Goal: Find specific page/section: Find specific page/section

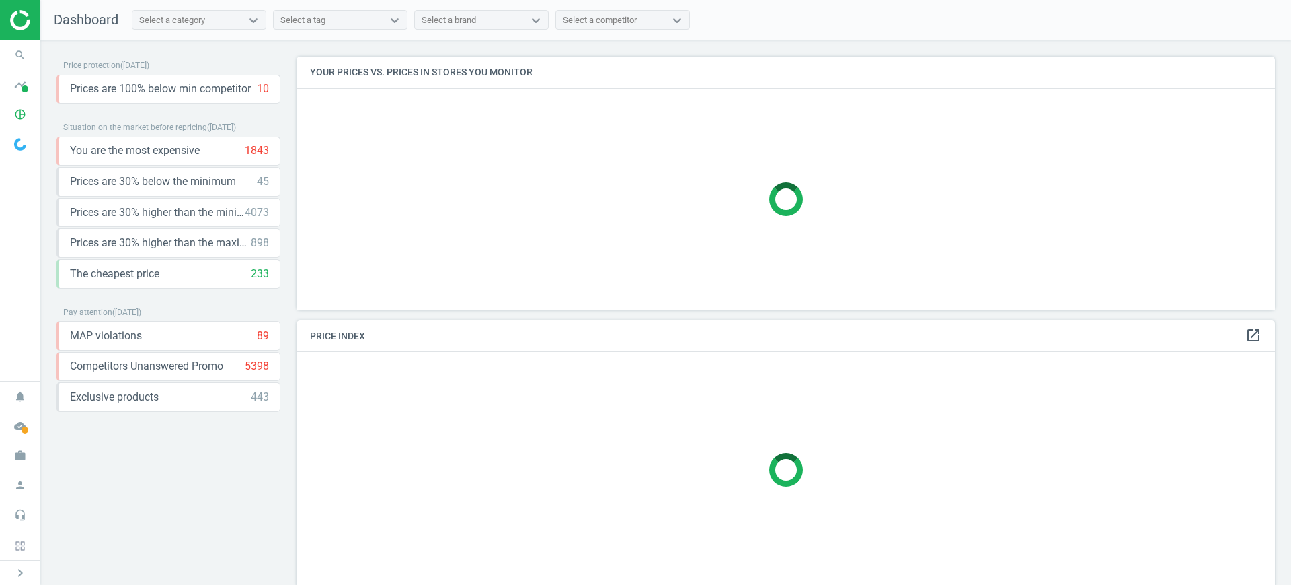
scroll to position [279, 992]
click at [26, 456] on icon "work" at bounding box center [20, 456] width 26 height 26
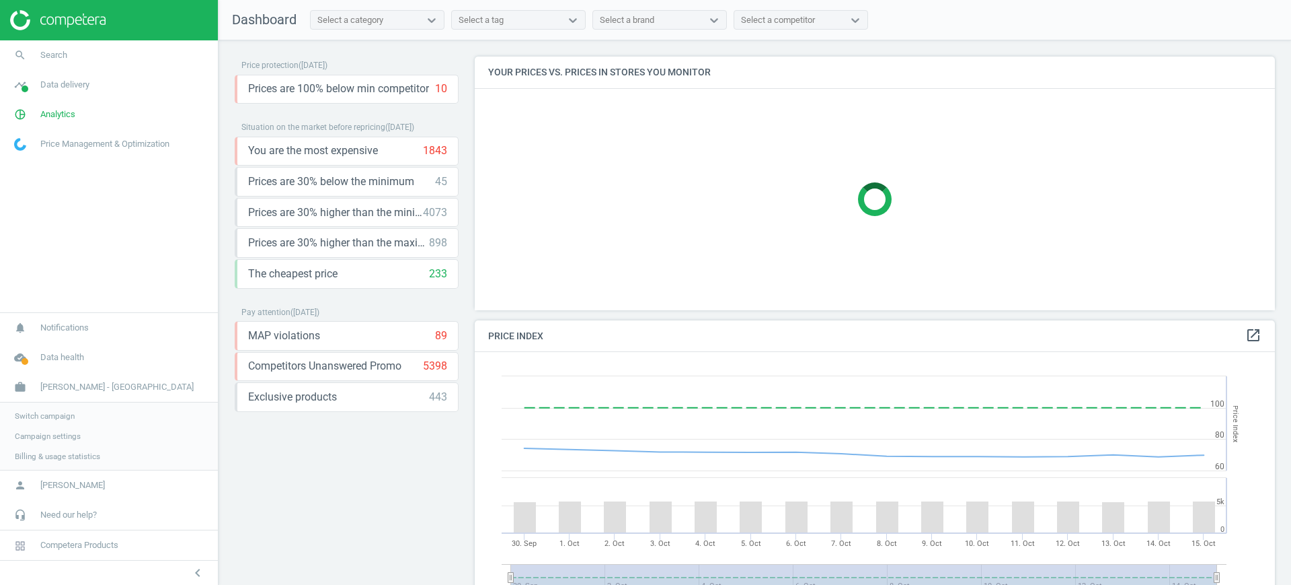
scroll to position [336, 814]
click at [24, 418] on span "Switch campaign" at bounding box center [45, 415] width 60 height 11
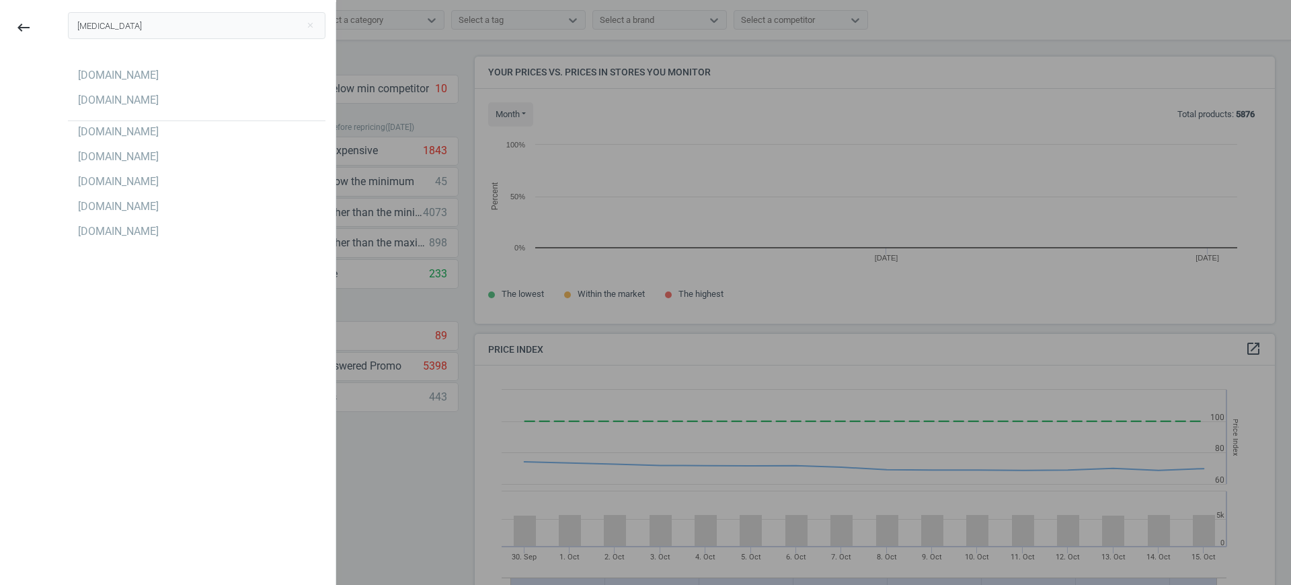
scroll to position [293, 814]
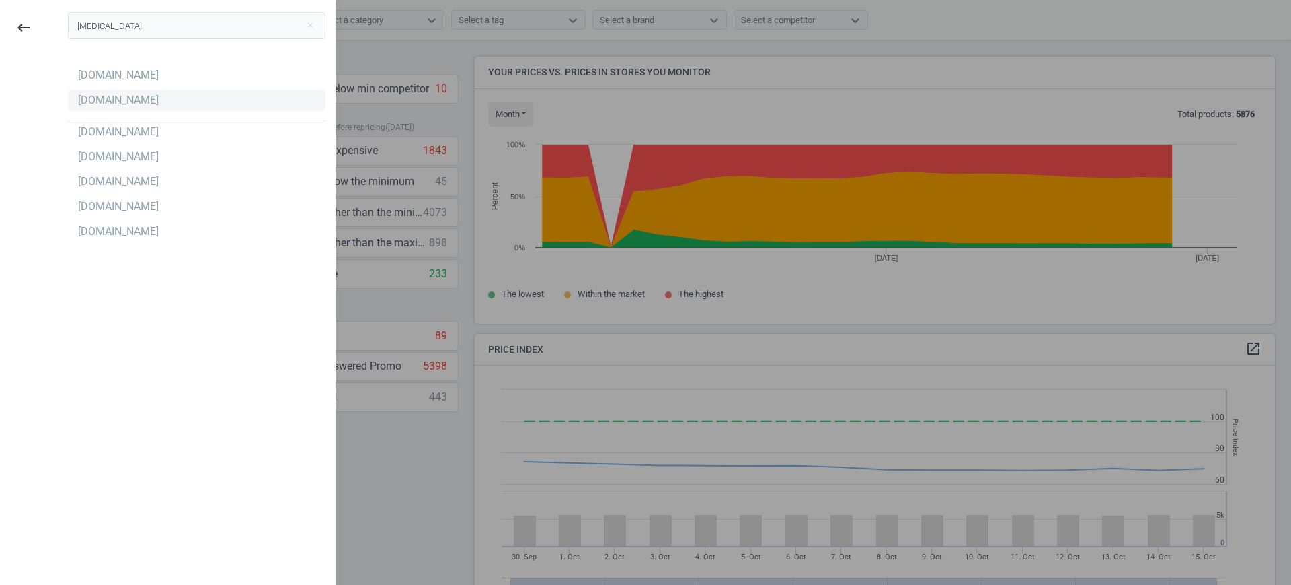
type input "flac"
click at [85, 97] on div "[DOMAIN_NAME]" at bounding box center [118, 100] width 81 height 15
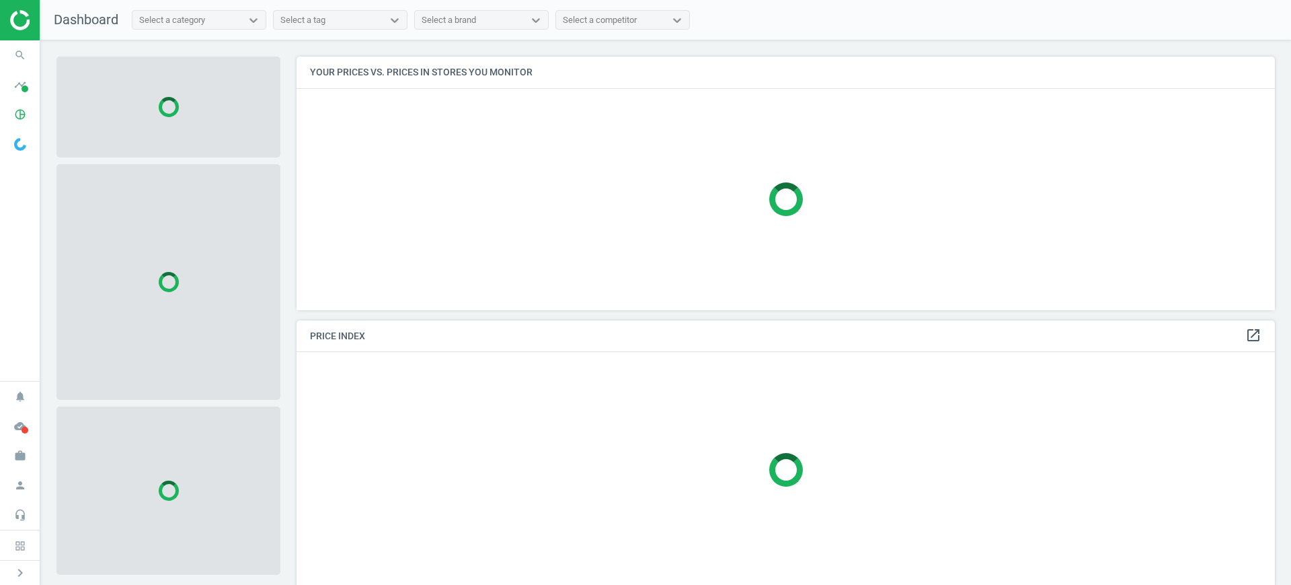
scroll to position [7, 7]
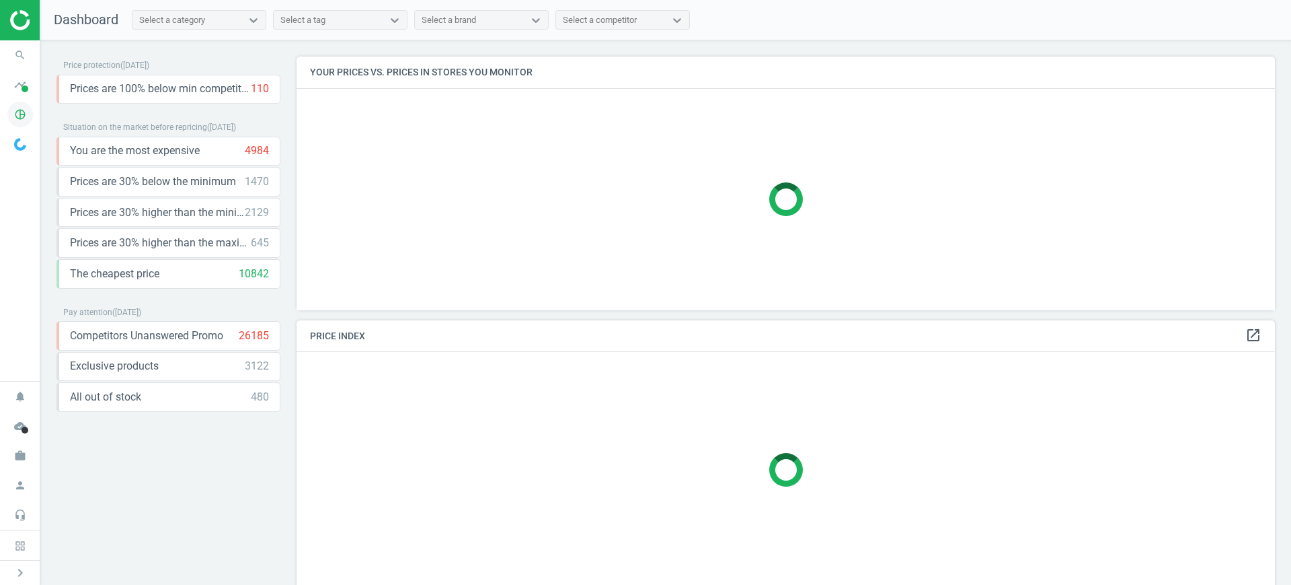
drag, startPoint x: 22, startPoint y: 104, endPoint x: 21, endPoint y: 113, distance: 8.8
click at [21, 104] on icon "pie_chart_outlined" at bounding box center [20, 115] width 26 height 26
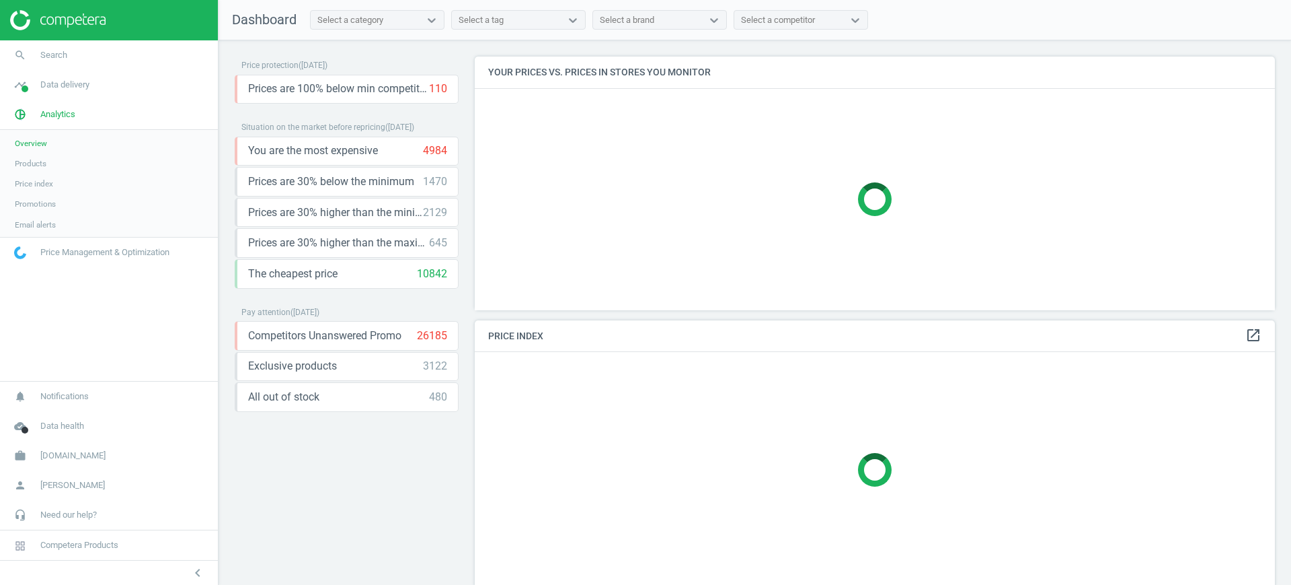
scroll to position [279, 814]
click at [34, 159] on span "Products" at bounding box center [31, 163] width 32 height 11
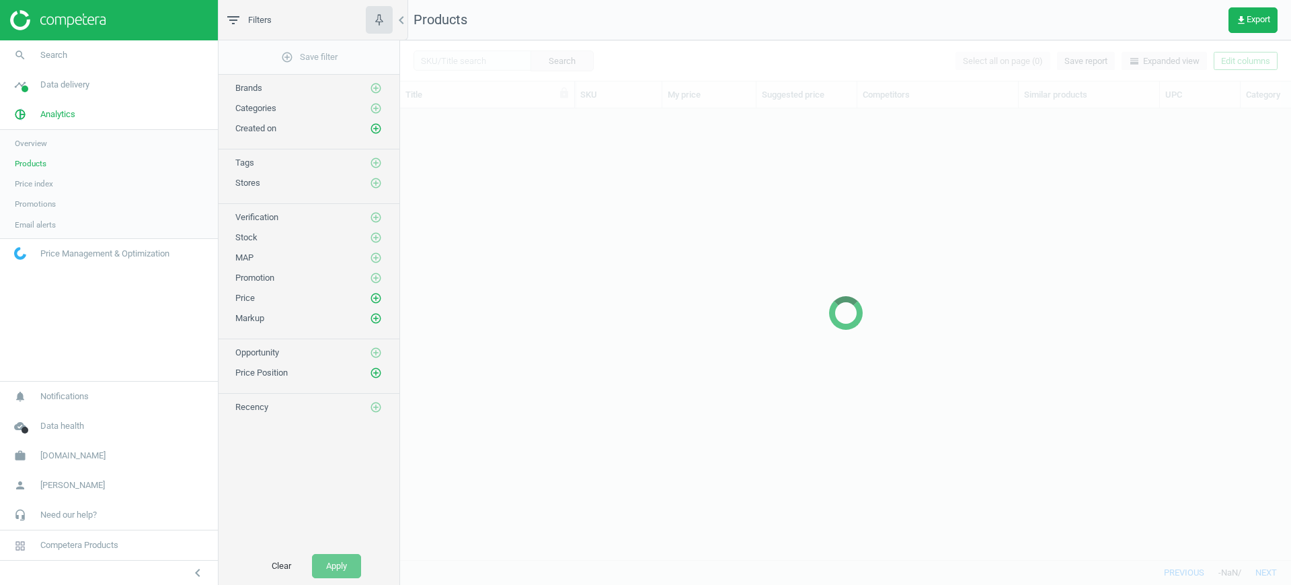
scroll to position [425, 878]
click at [482, 56] on div at bounding box center [845, 312] width 891 height 544
click at [490, 69] on input "text" at bounding box center [473, 60] width 118 height 20
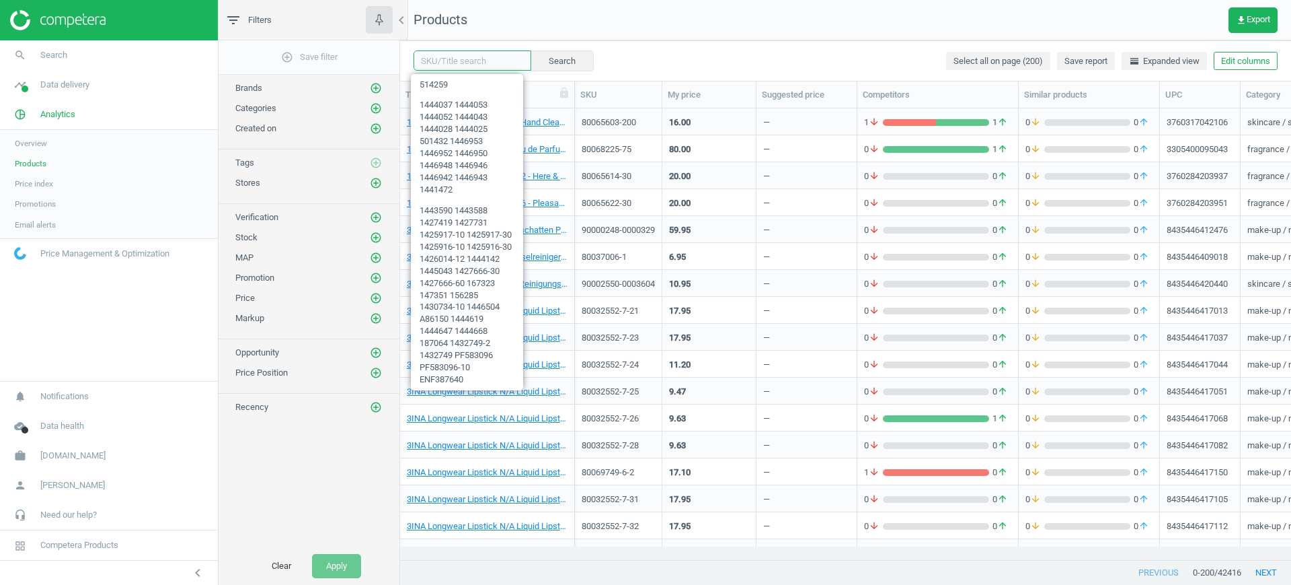
paste input "90017544-0027436"
type input "90017544-0027436"
click at [557, 57] on button "Search" at bounding box center [561, 60] width 63 height 20
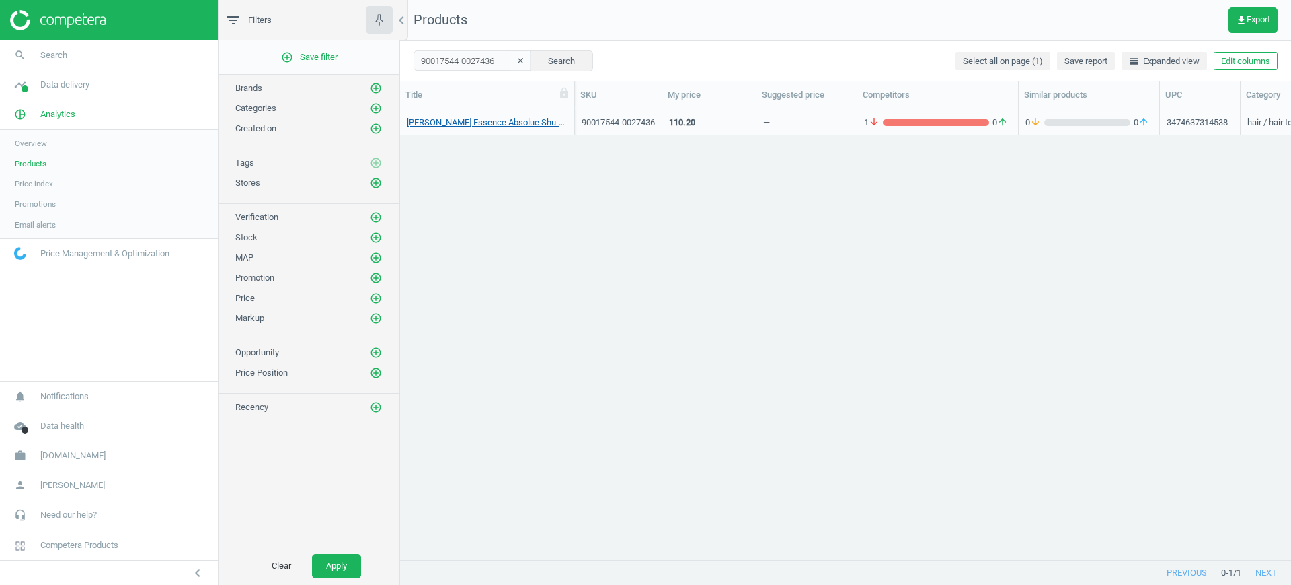
click at [480, 124] on link "[PERSON_NAME] Essence Absolue Shu-Per Star Duo XMas Set Haarpflegeset 1 Stk" at bounding box center [487, 122] width 161 height 12
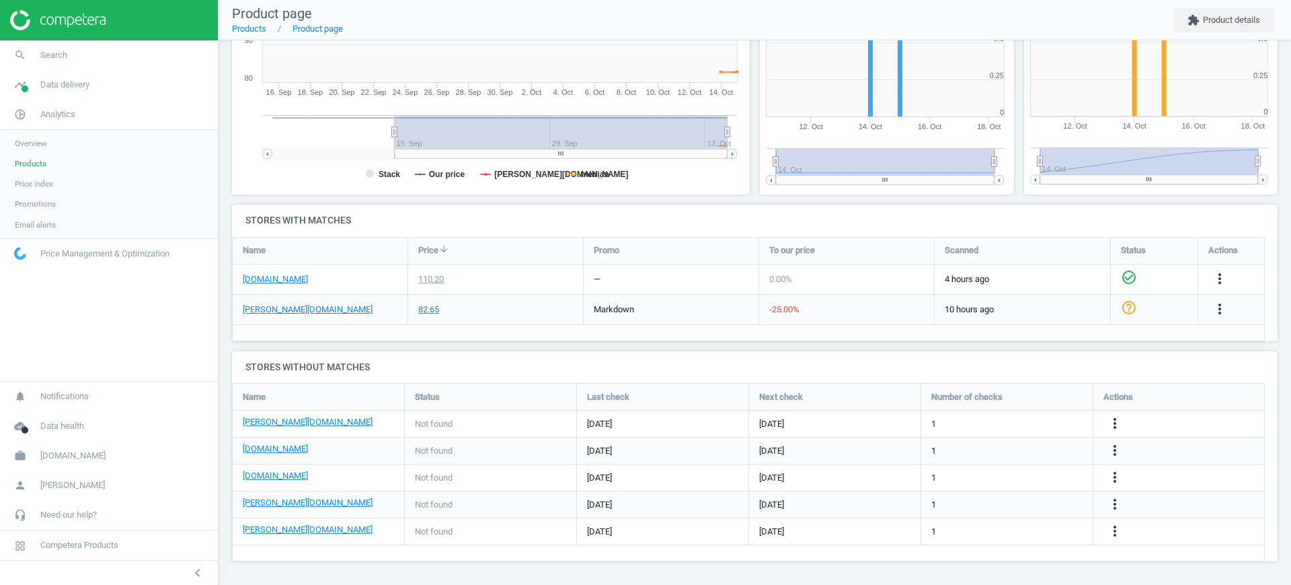
click at [24, 168] on span "Products" at bounding box center [31, 163] width 32 height 11
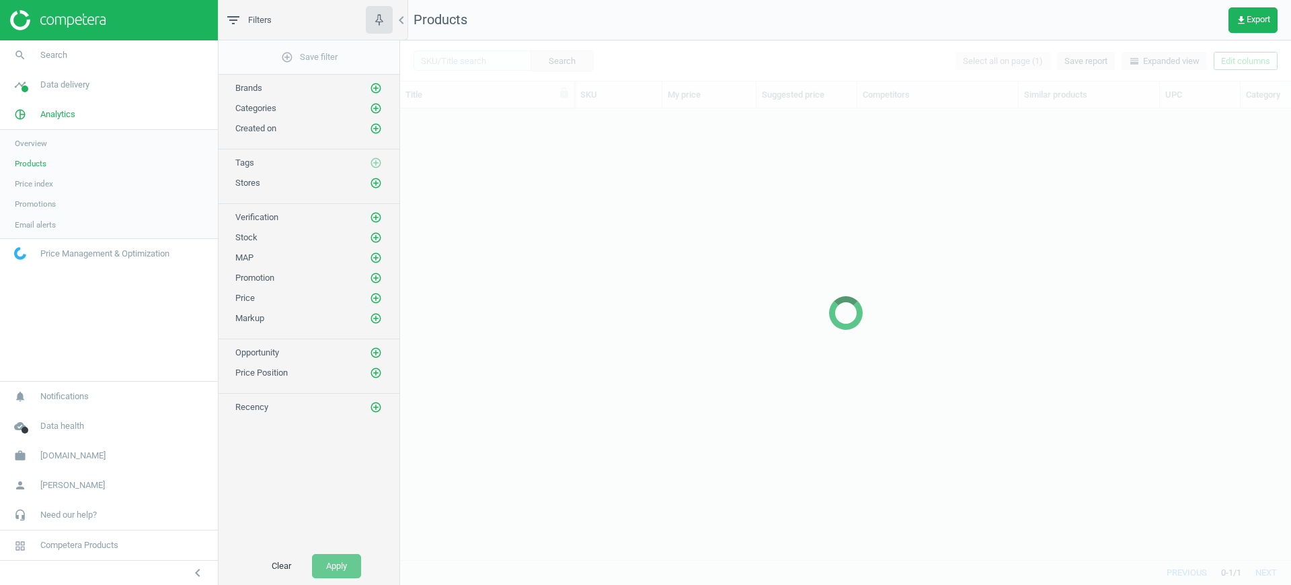
scroll to position [425, 878]
drag, startPoint x: 462, startPoint y: 64, endPoint x: 475, endPoint y: 57, distance: 14.4
click at [462, 64] on div at bounding box center [845, 312] width 891 height 544
click at [478, 57] on div at bounding box center [845, 312] width 891 height 544
click at [490, 65] on div at bounding box center [845, 312] width 891 height 544
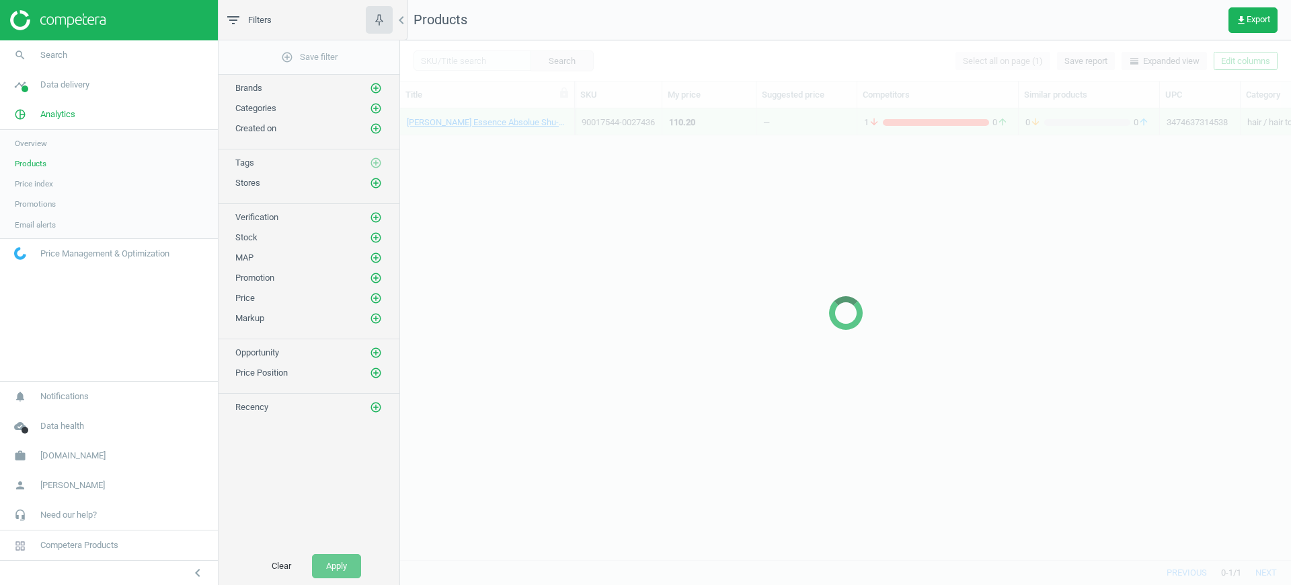
click at [486, 62] on div at bounding box center [845, 312] width 891 height 544
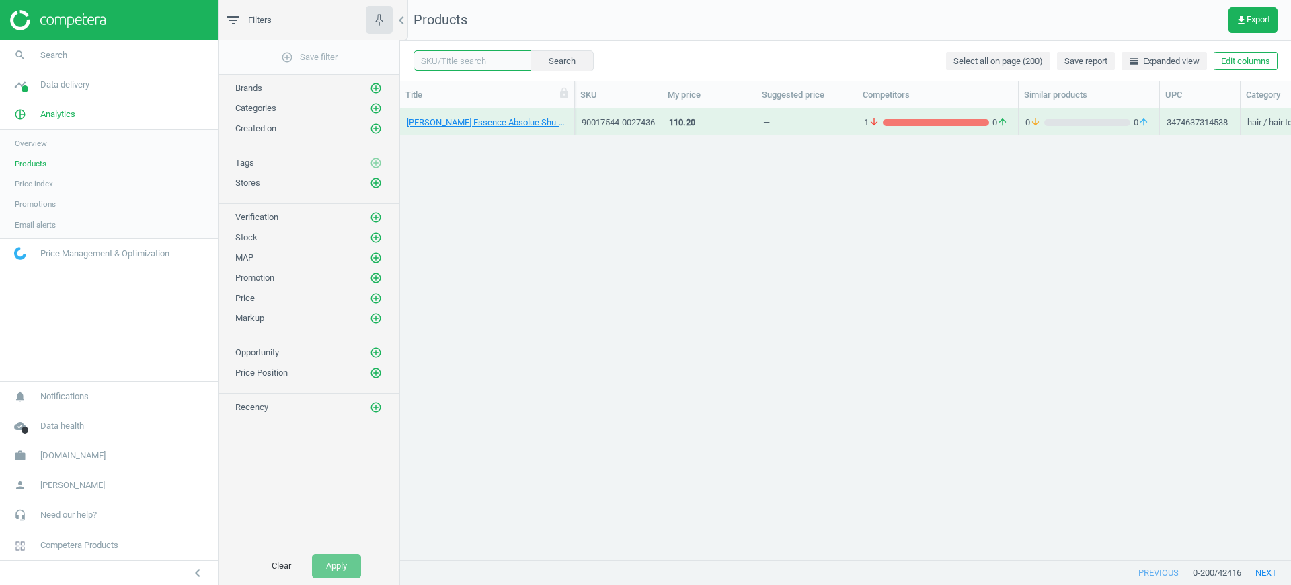
click at [493, 67] on input "text" at bounding box center [473, 60] width 118 height 20
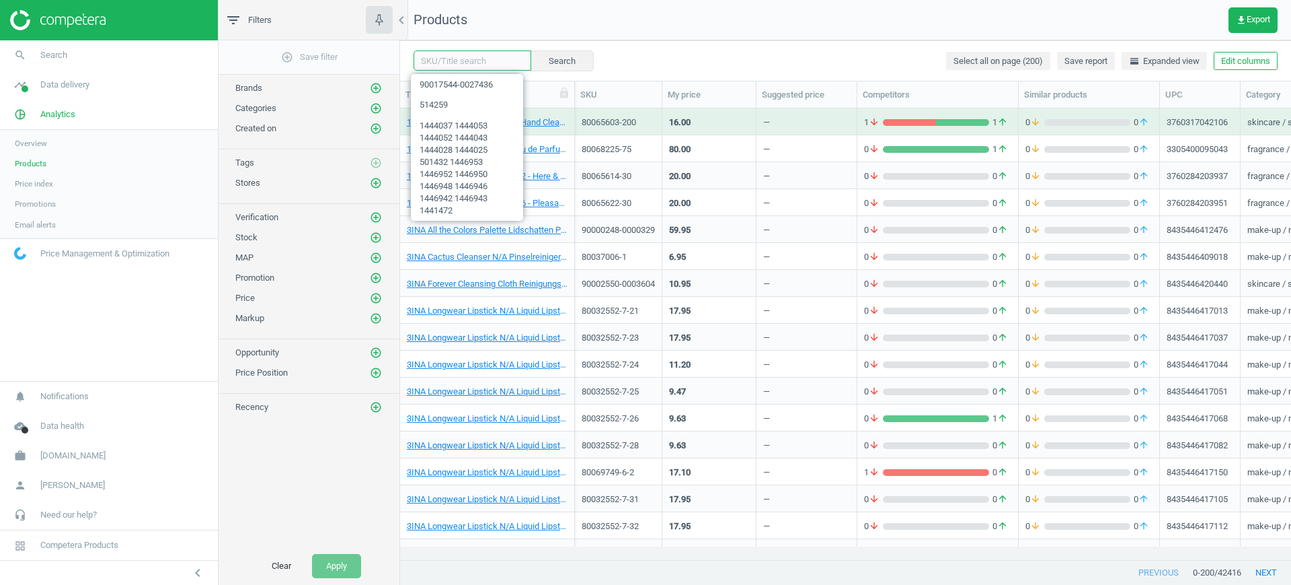
paste input "90017545-0027433 90017546-0027437 90017547-0027435 90017542-0027432 90017543-00…"
type input "90017545-0027433 90017546-0027437 90017547-0027435 90017542-0027432 90017543-00…"
click at [540, 59] on button "Search" at bounding box center [561, 60] width 63 height 20
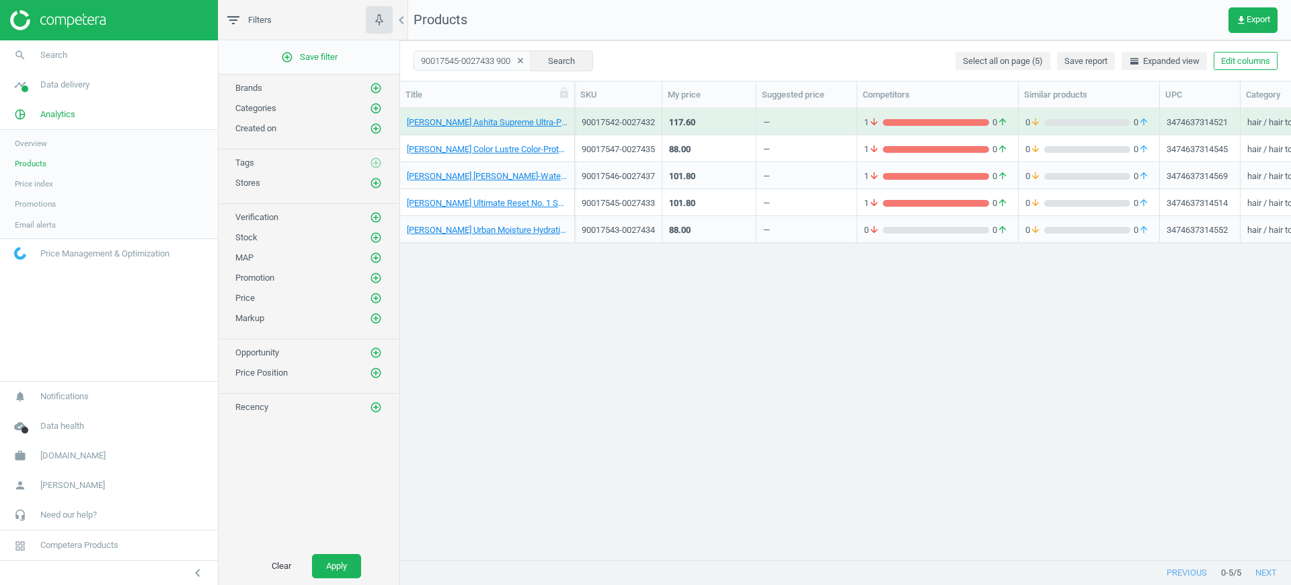
click at [648, 151] on div "90017547-0027435" at bounding box center [618, 149] width 73 height 12
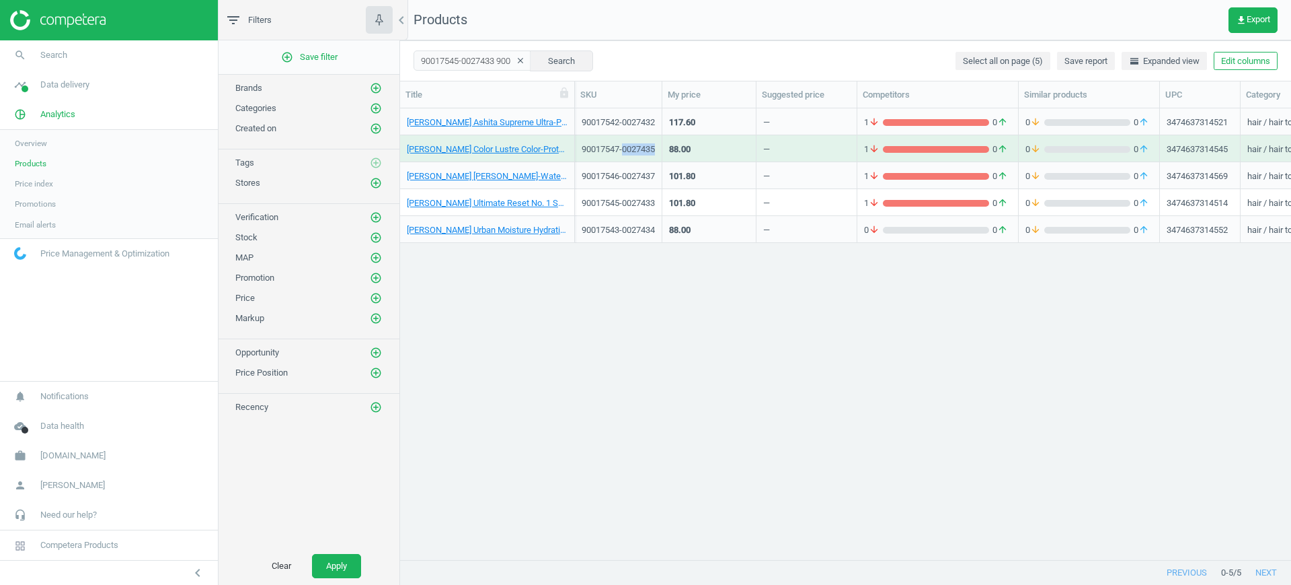
click at [648, 151] on div "90017547-0027435" at bounding box center [618, 149] width 73 height 12
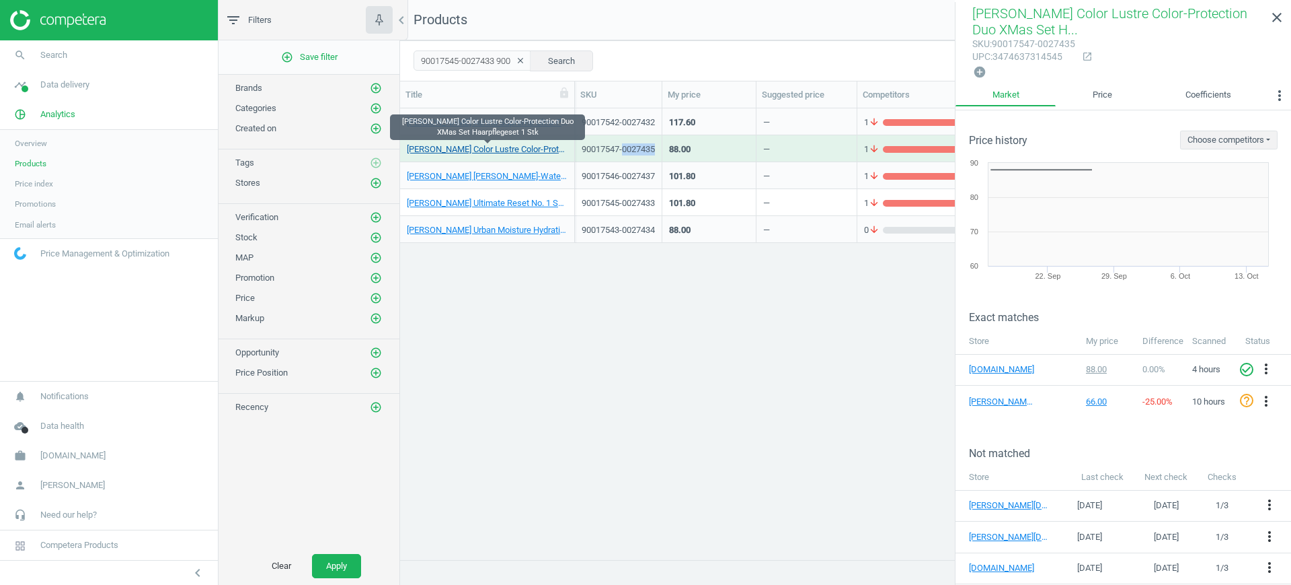
click at [496, 152] on link "[PERSON_NAME] Color Lustre Color-Protection Duo XMas Set Haarpflegeset 1 Stk" at bounding box center [487, 149] width 161 height 12
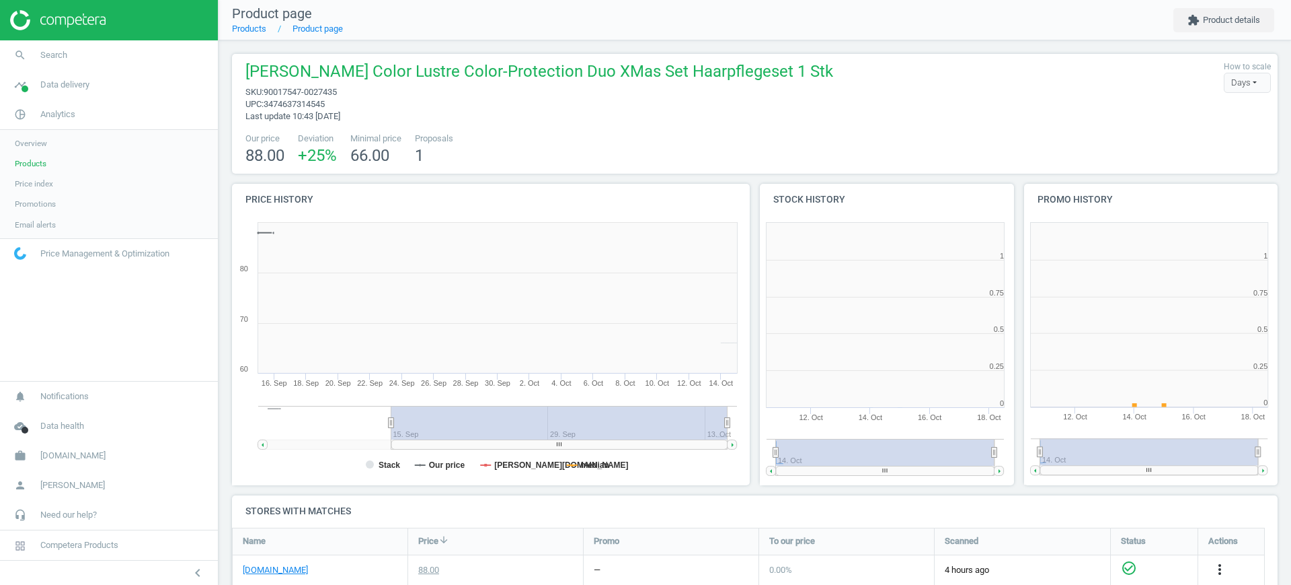
scroll to position [295, 277]
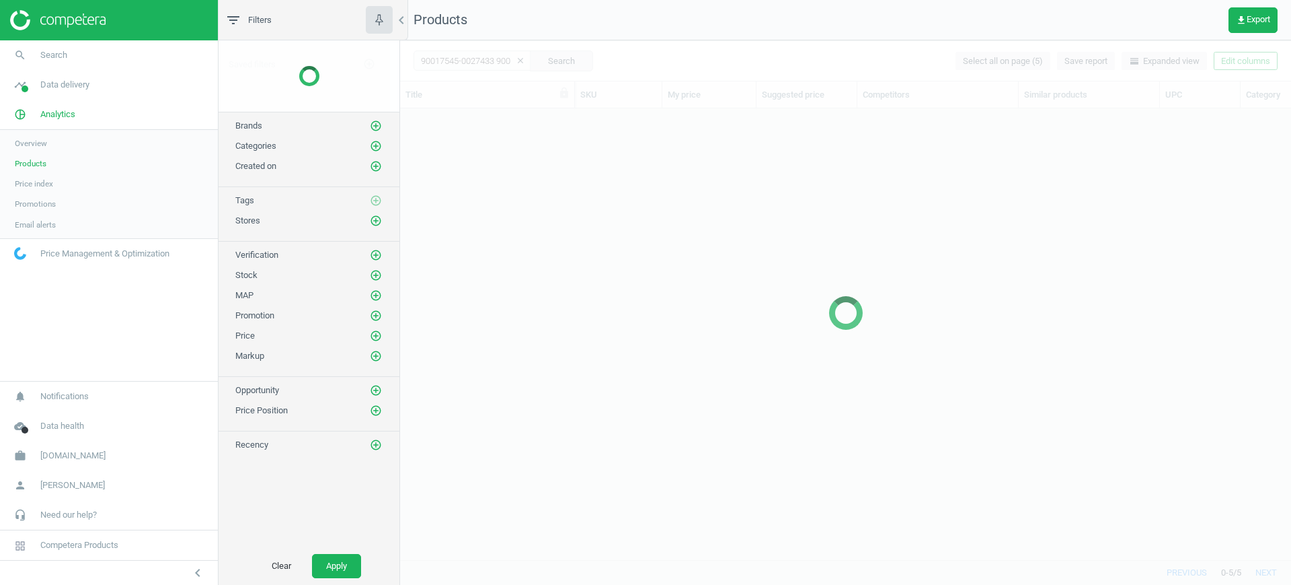
scroll to position [425, 878]
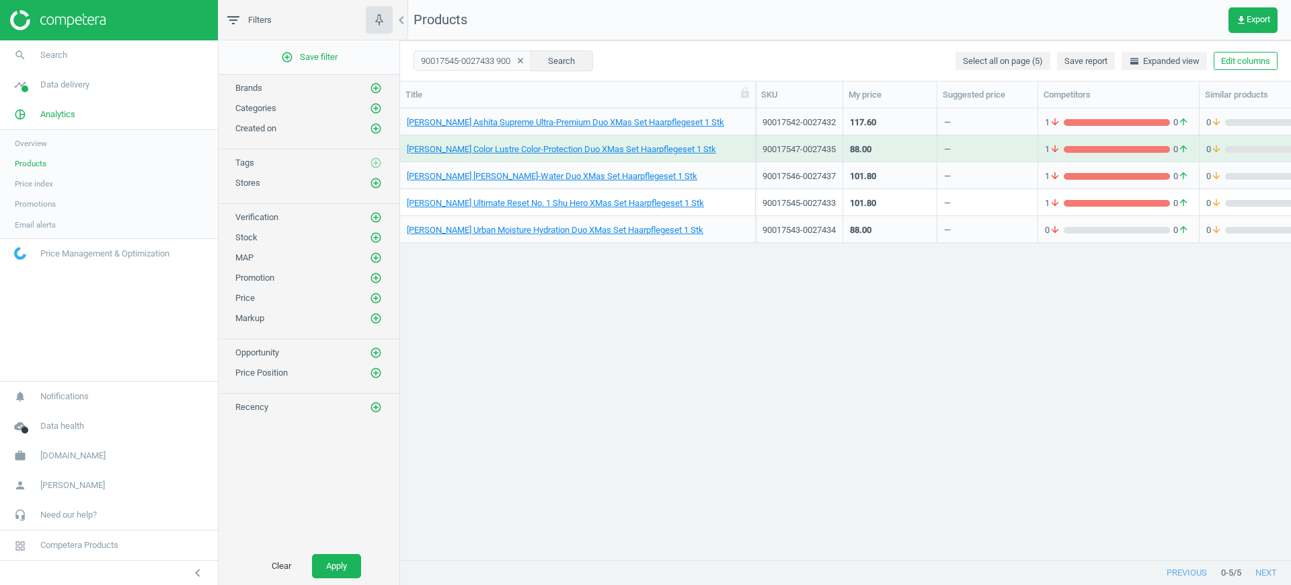
drag, startPoint x: 575, startPoint y: 96, endPoint x: 858, endPoint y: 124, distance: 283.9
click at [858, 124] on div "Title SKU My price Suggested price Competitors Similar products UPC Category St…" at bounding box center [845, 320] width 891 height 479
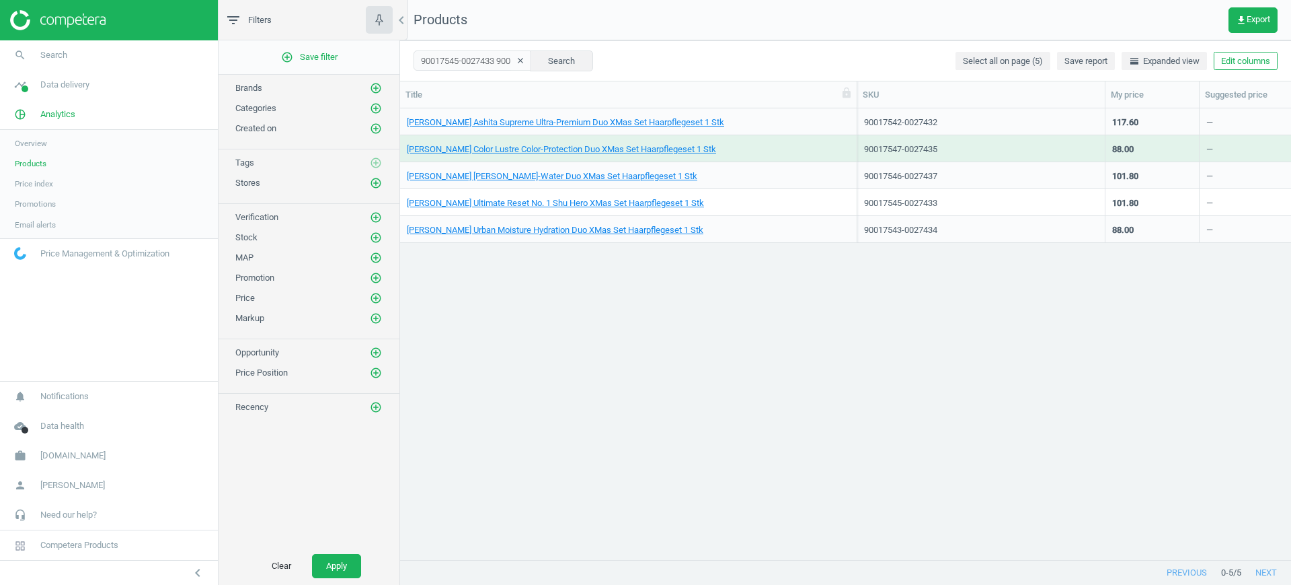
drag, startPoint x: 948, startPoint y: 97, endPoint x: 1110, endPoint y: 110, distance: 161.9
click at [1110, 110] on div "Title SKU My price Suggested price Competitors Similar products UPC Category St…" at bounding box center [845, 320] width 891 height 479
click at [653, 143] on link "[PERSON_NAME] Color Lustre Color-Protection Duo XMas Set Haarpflegeset 1 Stk" at bounding box center [561, 149] width 309 height 12
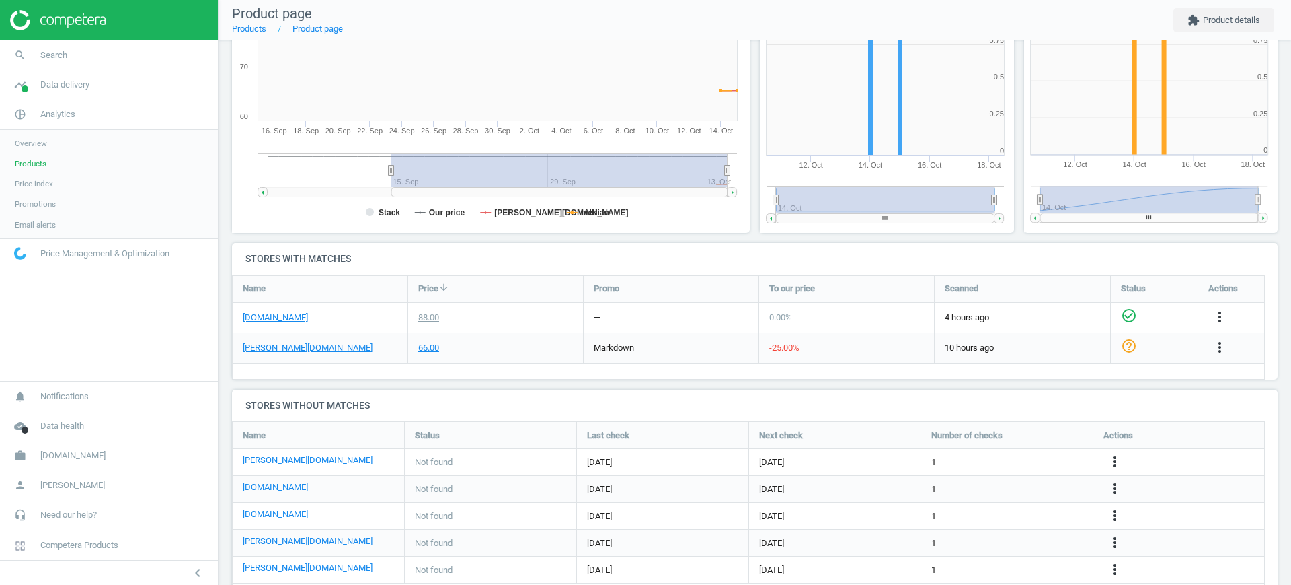
scroll to position [252, 0]
